Goal: Task Accomplishment & Management: Use online tool/utility

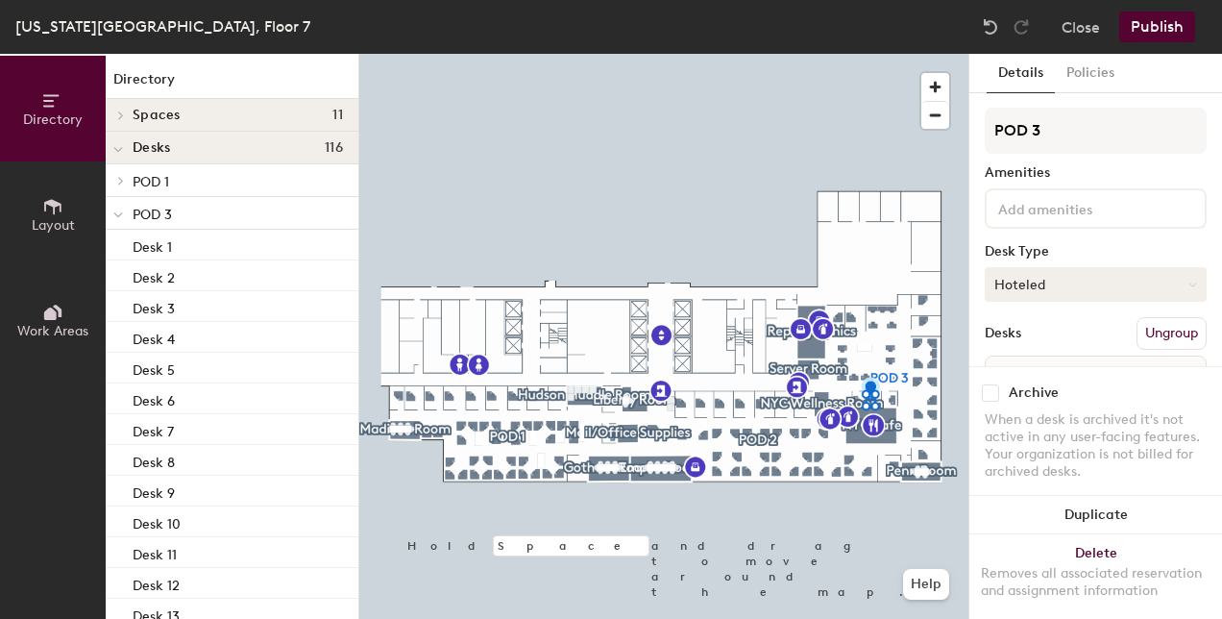
click at [1070, 292] on button "Hoteled" at bounding box center [1096, 284] width 222 height 35
click at [1048, 347] on div "Assigned" at bounding box center [1082, 343] width 192 height 29
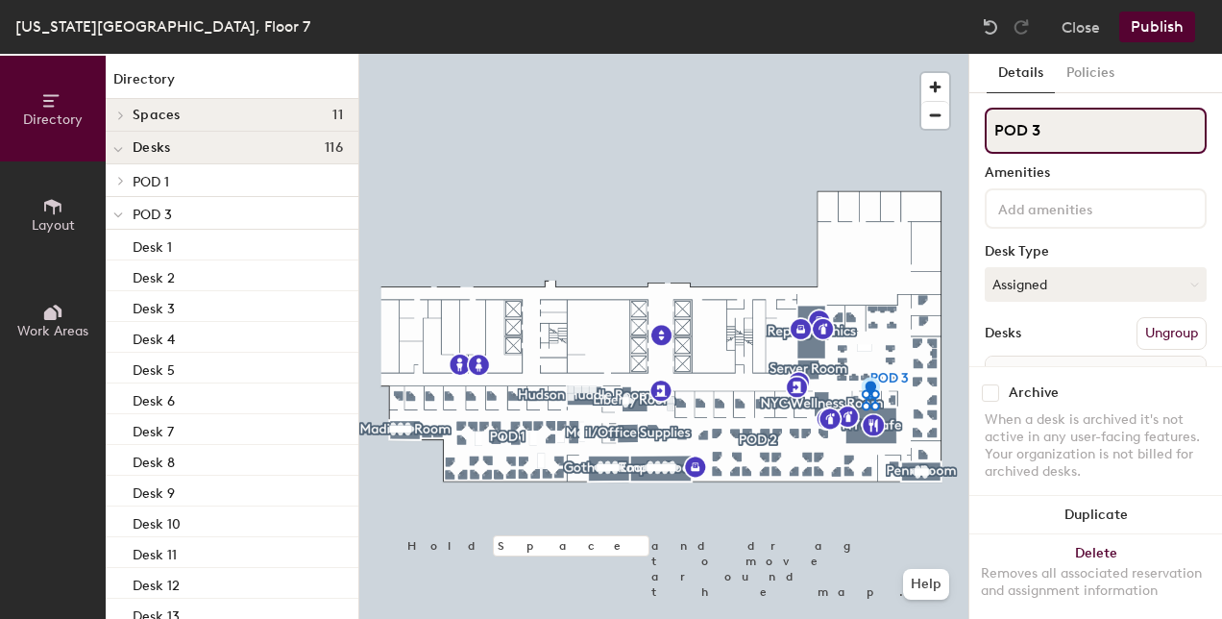
click at [1059, 130] on input "POD 3" at bounding box center [1096, 131] width 222 height 46
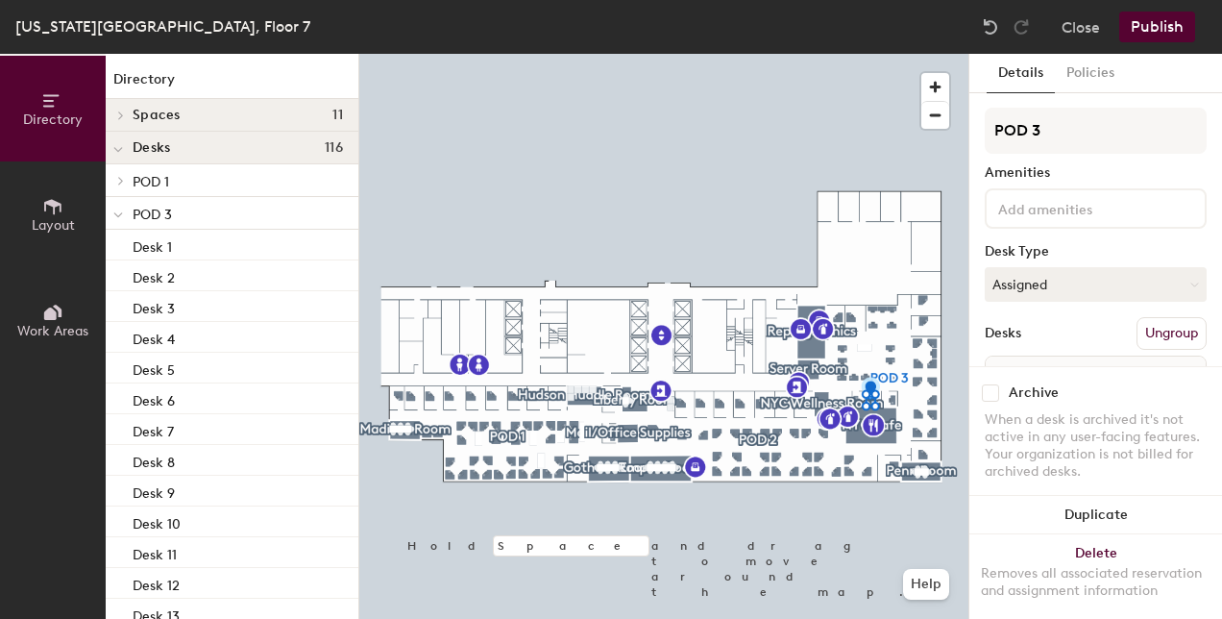
click at [1156, 23] on button "Publish" at bounding box center [1157, 27] width 76 height 31
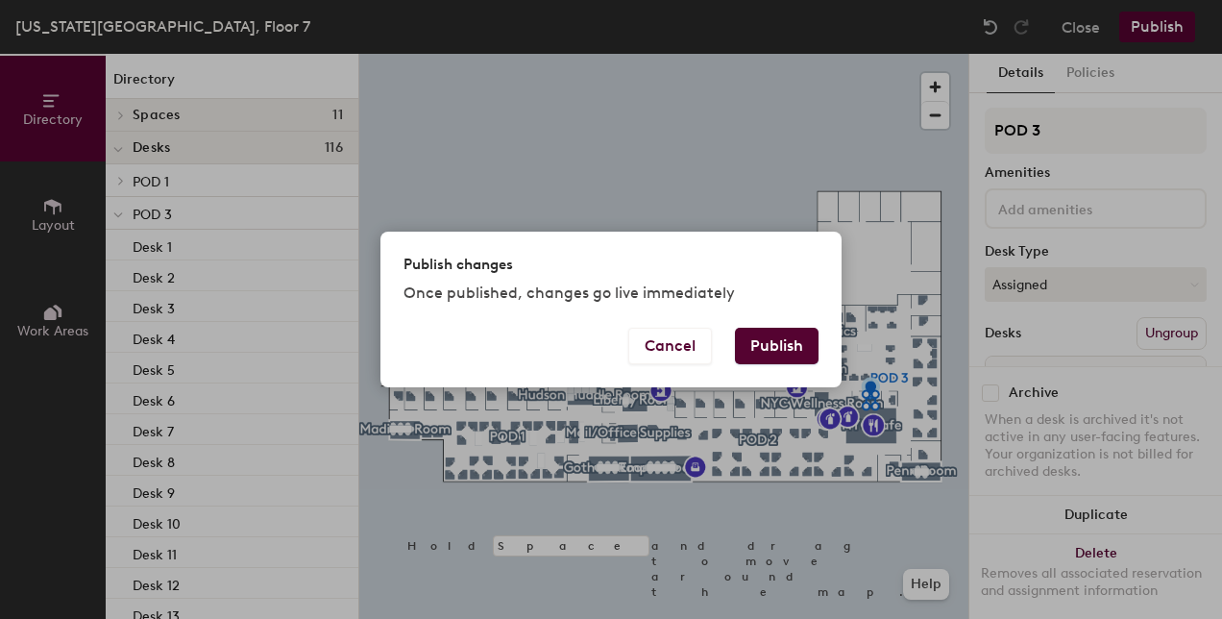
click at [778, 351] on button "Publish" at bounding box center [777, 346] width 84 height 37
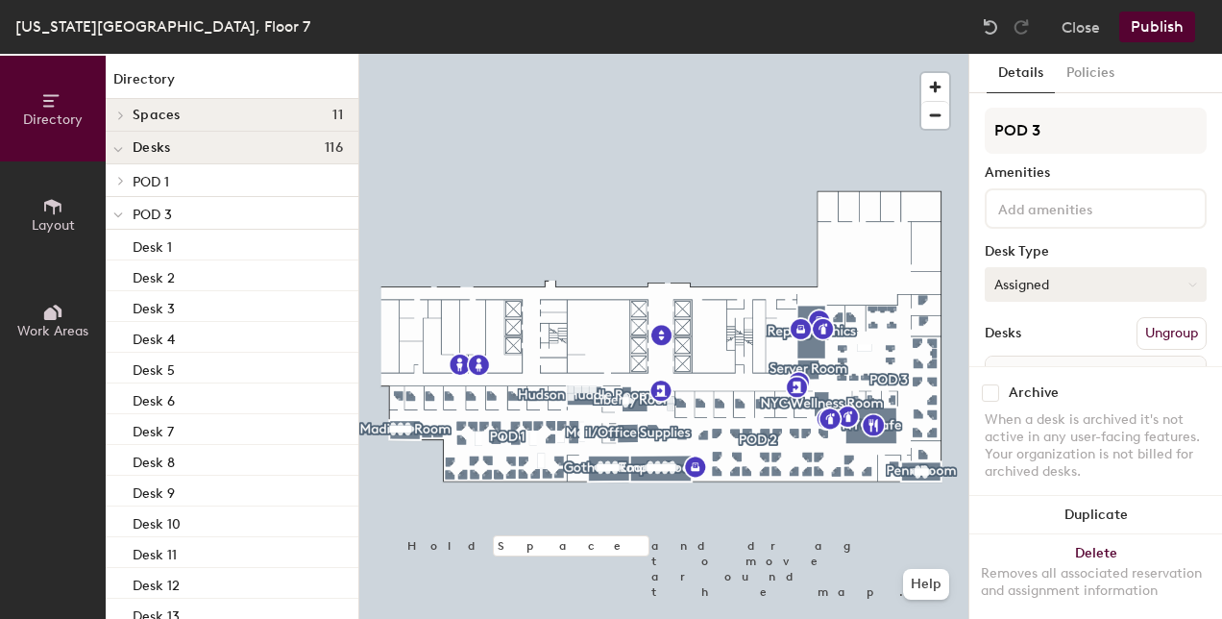
click at [1060, 285] on button "Assigned" at bounding box center [1096, 284] width 222 height 35
click at [1032, 373] on div "Hot" at bounding box center [1082, 372] width 192 height 29
click at [1154, 17] on button "Publish" at bounding box center [1157, 27] width 76 height 31
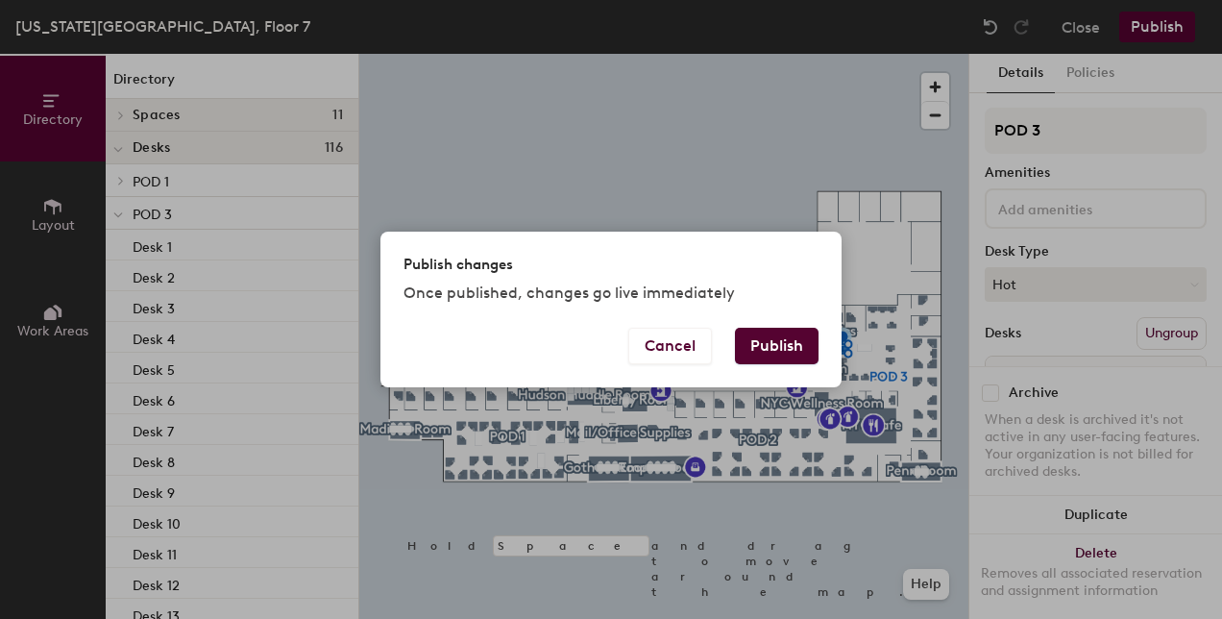
click at [761, 348] on button "Publish" at bounding box center [777, 346] width 84 height 37
